Goal: Check status: Check status

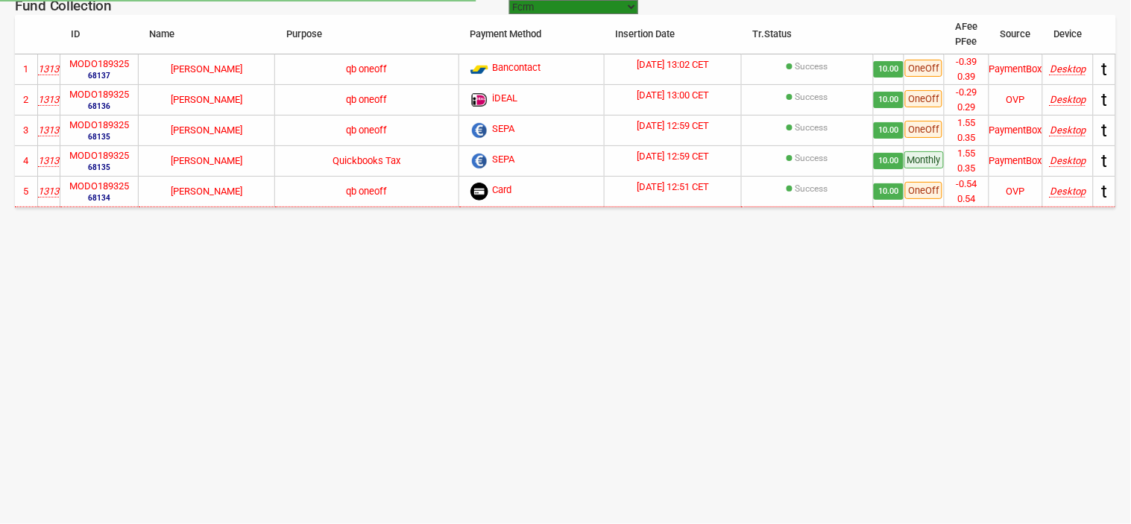
select select "[URL][DOMAIN_NAME]"
select select "100"
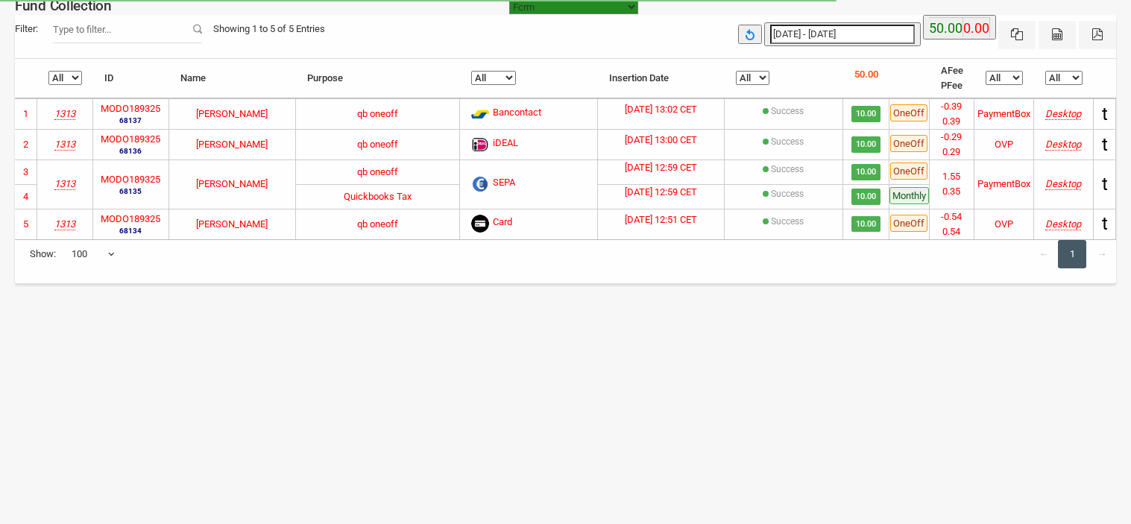
select select "[URL][DOMAIN_NAME]"
select select "100"
click at [756, 32] on icon "button" at bounding box center [750, 34] width 12 height 12
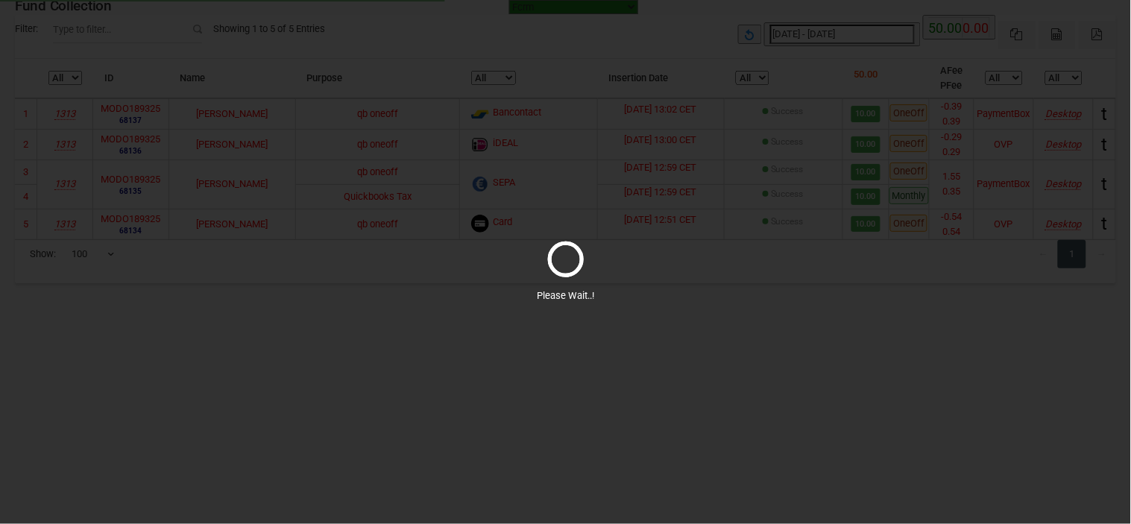
select select "100"
